Goal: Task Accomplishment & Management: Complete application form

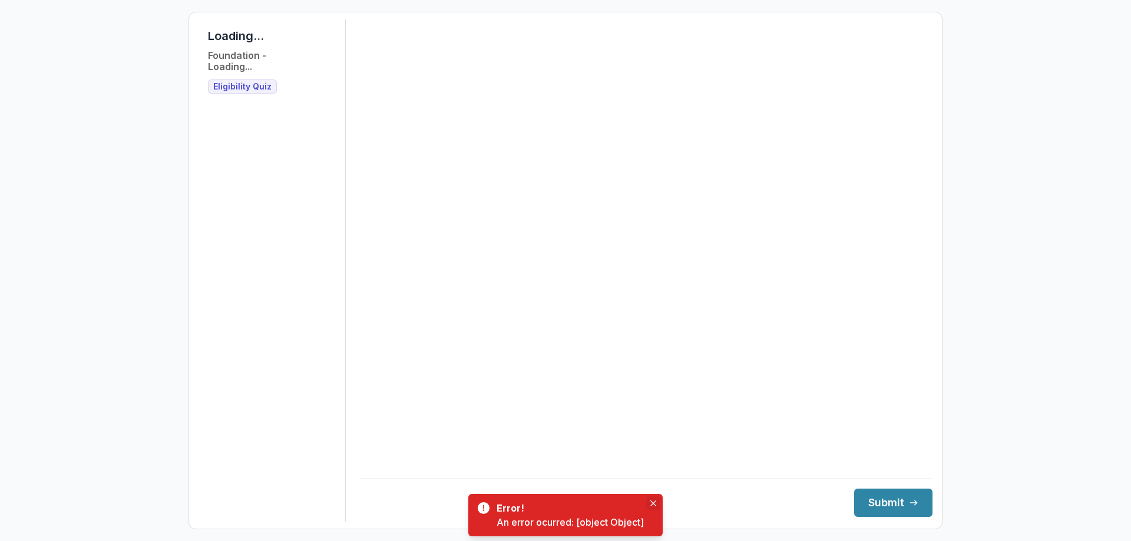
click at [653, 503] on icon "Close" at bounding box center [653, 504] width 6 height 6
click at [650, 503] on button "Close" at bounding box center [653, 503] width 14 height 14
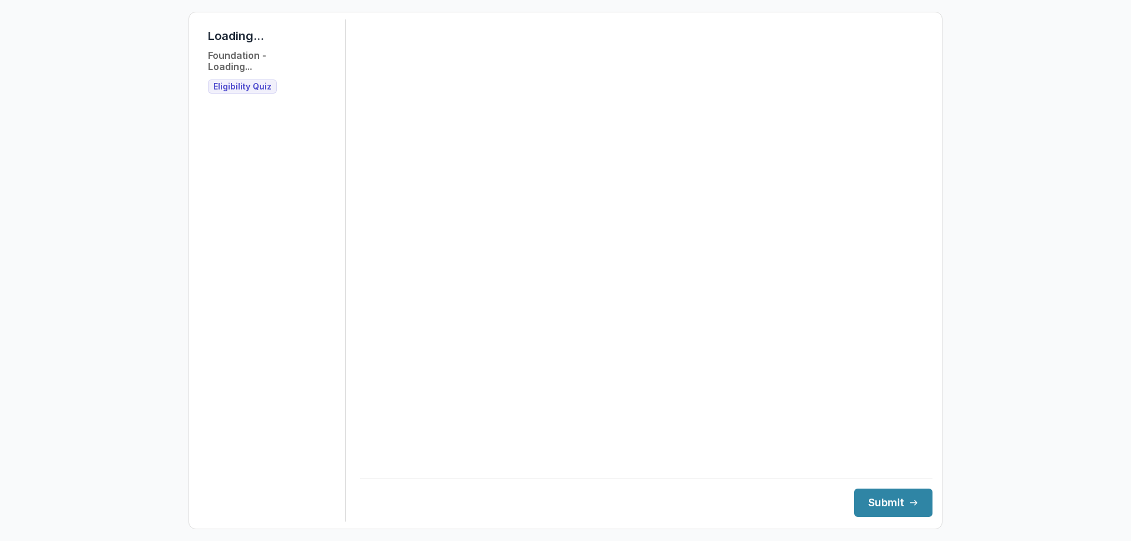
click at [246, 91] on span "Eligibility Quiz" at bounding box center [242, 87] width 58 height 10
click at [244, 87] on span "Eligibility Quiz" at bounding box center [242, 87] width 58 height 10
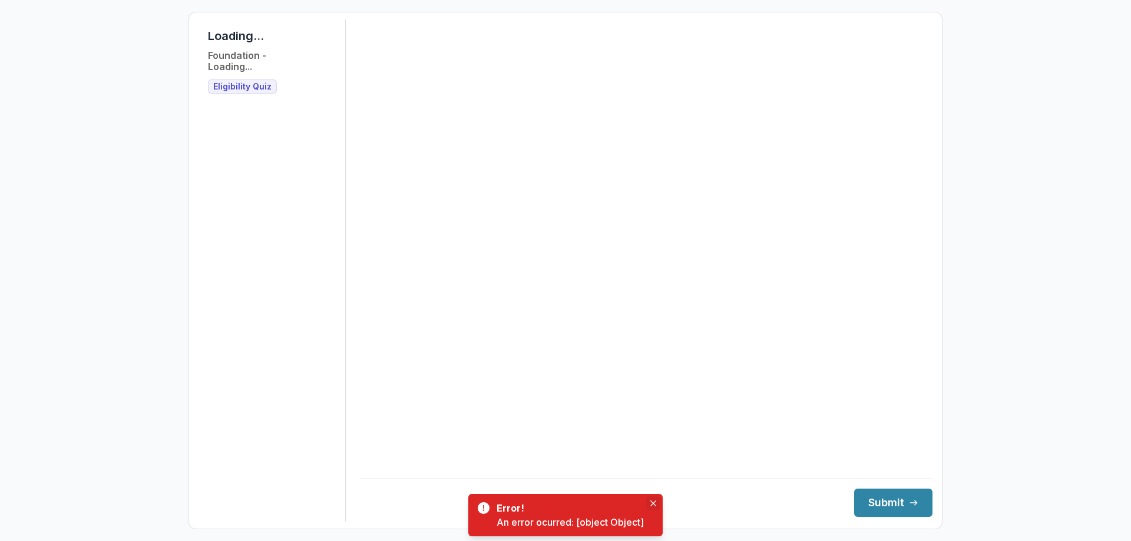
click at [652, 504] on icon "Close" at bounding box center [653, 504] width 6 height 6
click at [652, 501] on icon "Close" at bounding box center [653, 504] width 6 height 6
click at [655, 501] on icon "Close" at bounding box center [653, 504] width 6 height 6
